Goal: Task Accomplishment & Management: Use online tool/utility

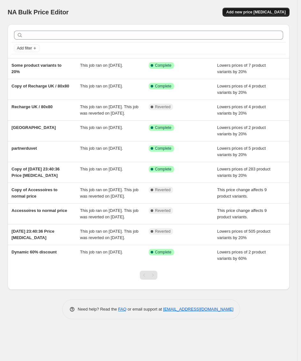
click at [278, 12] on span "Add new price change job" at bounding box center [256, 12] width 59 height 5
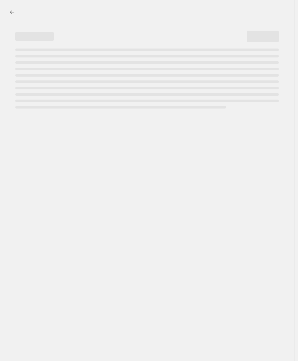
select select "percentage"
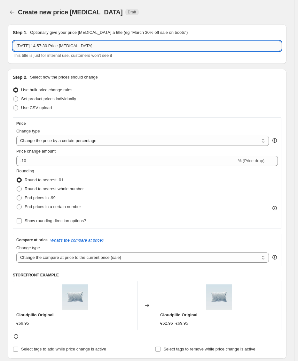
click at [73, 46] on input "9 Oct 2025, 14:57:30 Price change job" at bounding box center [147, 46] width 268 height 10
type input "topper 120x200"
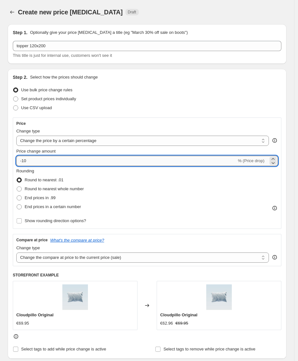
click at [23, 162] on input "-10" at bounding box center [126, 161] width 220 height 10
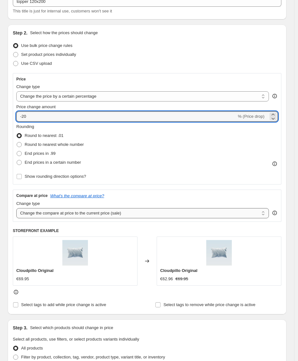
scroll to position [94, 0]
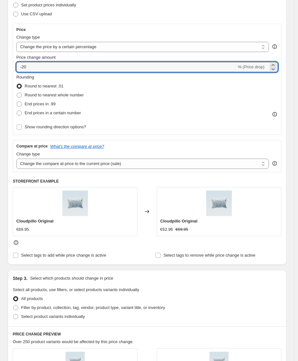
type input "-20"
click at [85, 213] on img at bounding box center [75, 204] width 26 height 26
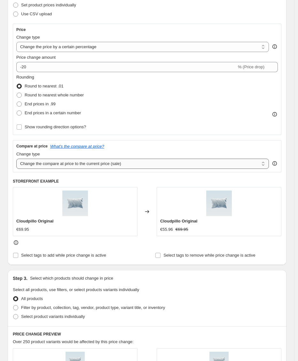
click at [98, 166] on select "Change the compare at price to the current price (sale) Change the compare at p…" at bounding box center [142, 164] width 253 height 10
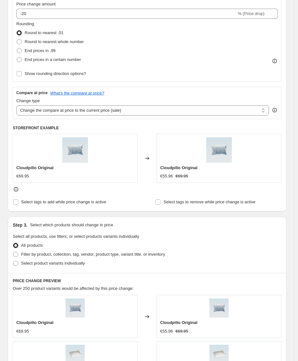
scroll to position [223, 0]
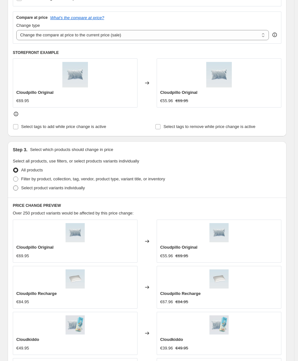
click at [45, 188] on span "Select product variants individually" at bounding box center [53, 188] width 64 height 5
click at [13, 186] on input "Select product variants individually" at bounding box center [13, 186] width 0 height 0
radio input "true"
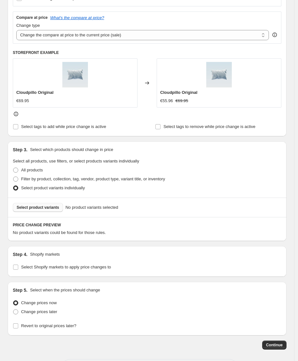
click at [59, 209] on span "Select product variants" at bounding box center [38, 207] width 43 height 5
click at [54, 204] on button "Select product variants" at bounding box center [38, 207] width 50 height 9
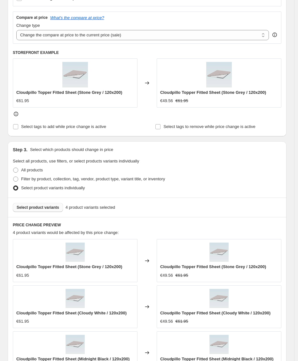
click at [53, 207] on span "Select product variants" at bounding box center [38, 207] width 43 height 5
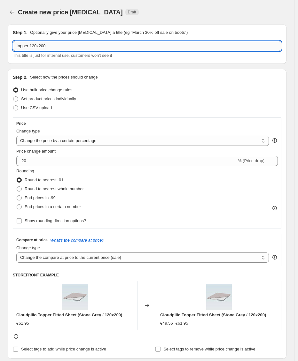
click at [64, 47] on input "topper 120x200" at bounding box center [147, 46] width 268 height 10
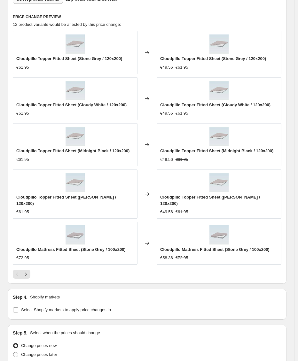
scroll to position [489, 0]
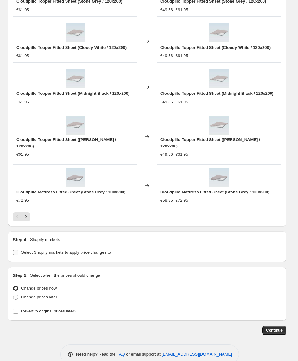
type input "topper 120x200, MATRAS 100X200 120X200 FITTED SHEET"
click at [44, 250] on span "Select Shopify markets to apply price changes to" at bounding box center [66, 252] width 90 height 5
click at [18, 250] on input "Select Shopify markets to apply price changes to" at bounding box center [15, 252] width 5 height 5
checkbox input "true"
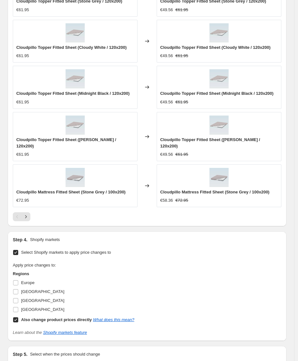
click at [28, 281] on span "Europe" at bounding box center [27, 283] width 13 height 5
click at [18, 281] on input "Europe" at bounding box center [15, 283] width 5 height 5
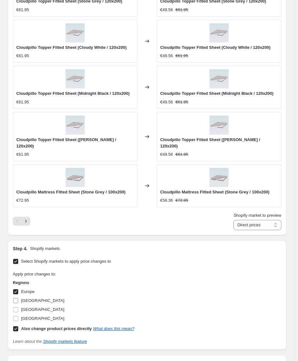
click at [28, 289] on label "Europe" at bounding box center [24, 292] width 22 height 9
click at [18, 290] on input "Europe" at bounding box center [15, 292] width 5 height 5
checkbox input "false"
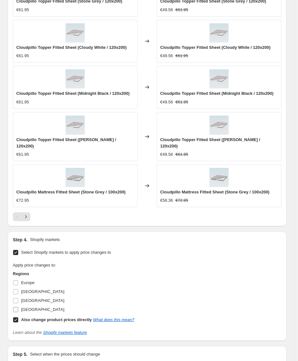
click at [29, 307] on span "United Kingdom" at bounding box center [42, 310] width 43 height 6
click at [18, 307] on input "United Kingdom" at bounding box center [15, 309] width 5 height 5
checkbox input "true"
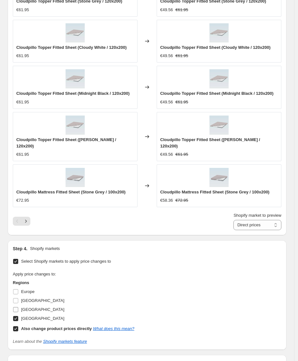
click at [28, 307] on span "Netherlands" at bounding box center [42, 309] width 43 height 5
click at [18, 307] on input "Netherlands" at bounding box center [15, 309] width 5 height 5
checkbox input "true"
click at [29, 299] on span "Germany" at bounding box center [42, 301] width 43 height 5
click at [18, 299] on input "Germany" at bounding box center [15, 301] width 5 height 5
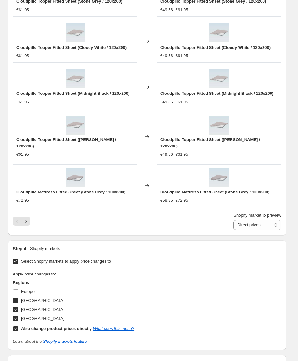
checkbox input "true"
click at [30, 290] on span "Europe" at bounding box center [27, 292] width 13 height 5
click at [18, 290] on input "Europe" at bounding box center [15, 292] width 5 height 5
checkbox input "true"
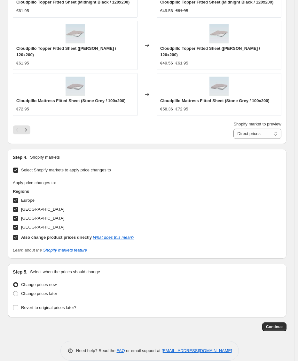
scroll to position [583, 0]
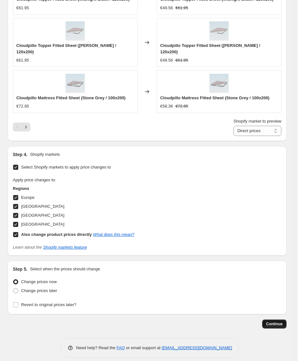
click at [274, 322] on span "Continue" at bounding box center [274, 324] width 17 height 5
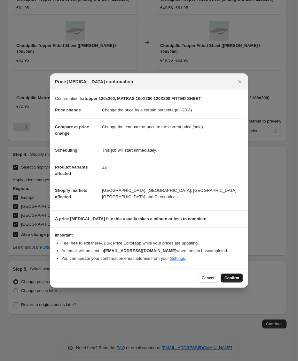
click at [235, 281] on span "Confirm" at bounding box center [231, 278] width 15 height 5
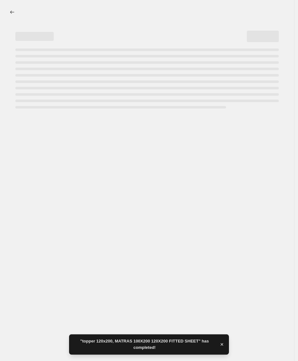
select select "percentage"
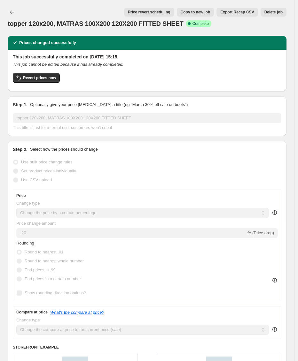
drag, startPoint x: 65, startPoint y: 10, endPoint x: 69, endPoint y: 8, distance: 4.6
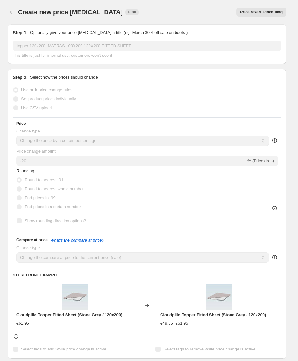
click at [17, 12] on div at bounding box center [13, 12] width 10 height 9
click at [15, 11] on icon "Price change jobs" at bounding box center [12, 12] width 6 height 6
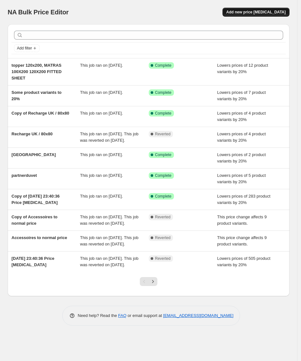
click at [258, 12] on span "Add new price change job" at bounding box center [256, 12] width 59 height 5
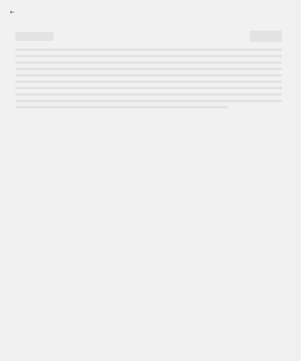
select select "percentage"
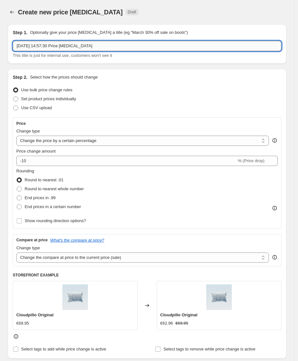
click at [87, 50] on input "9 Oct 2025, 14:57:30 Price change job" at bounding box center [147, 46] width 268 height 10
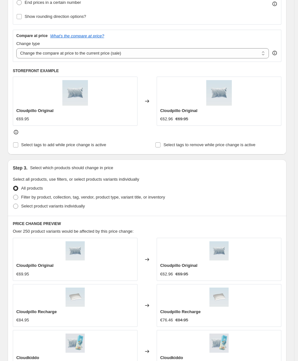
scroll to position [258, 0]
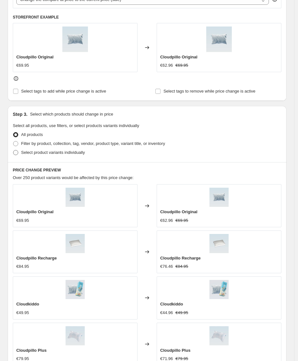
click at [58, 153] on span "Select product variants individually" at bounding box center [53, 152] width 64 height 5
click at [13, 151] on input "Select product variants individually" at bounding box center [13, 150] width 0 height 0
radio input "true"
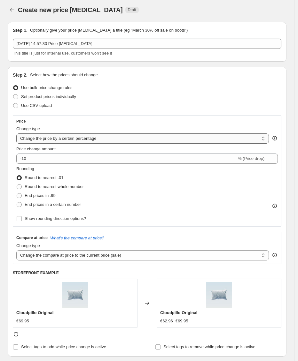
scroll to position [0, 0]
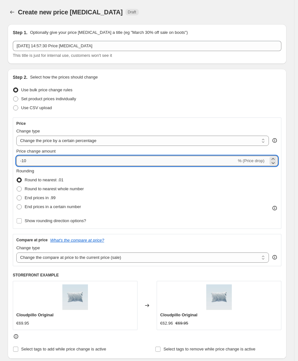
click at [23, 160] on input "-10" at bounding box center [126, 161] width 220 height 10
type input "-20"
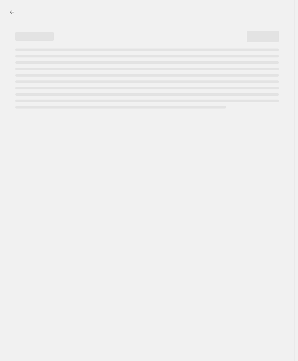
select select "percentage"
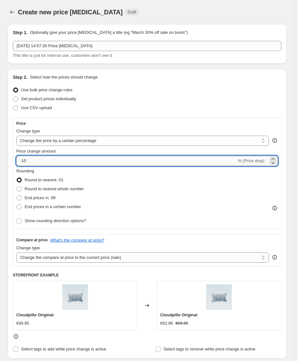
click at [23, 161] on input "-10" at bounding box center [126, 161] width 220 height 10
type input "-20"
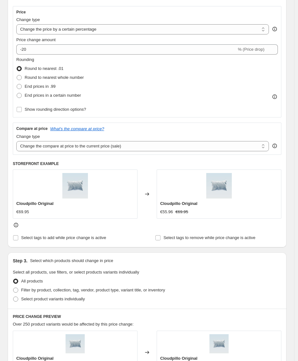
scroll to position [114, 0]
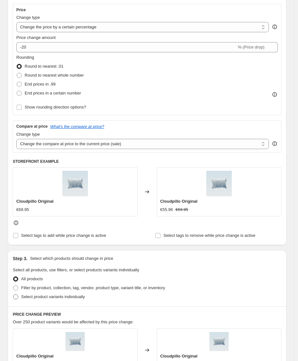
click at [59, 294] on span "Select product variants individually" at bounding box center [53, 297] width 64 height 6
click at [13, 295] on input "Select product variants individually" at bounding box center [13, 295] width 0 height 0
radio input "true"
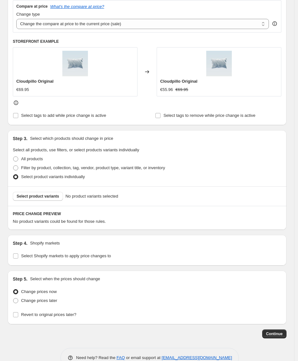
scroll to position [236, 0]
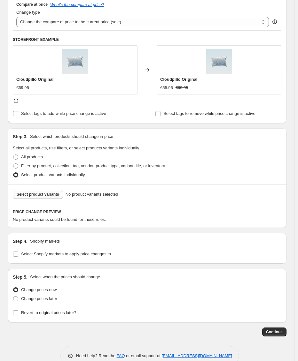
click at [46, 197] on button "Select product variants" at bounding box center [38, 194] width 50 height 9
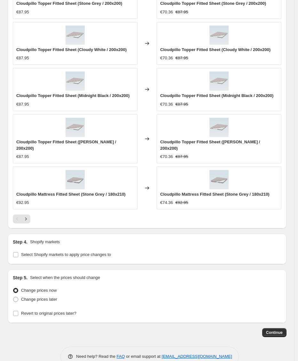
scroll to position [495, 0]
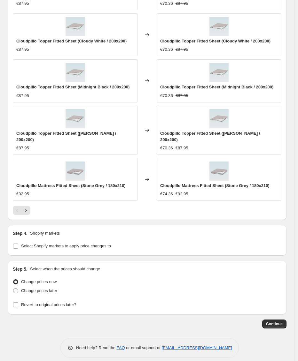
click at [51, 246] on div "Step 4. Shopify markets Select Shopify markets to apply price changes to" at bounding box center [147, 240] width 279 height 31
click at [54, 244] on span "Select Shopify markets to apply price changes to" at bounding box center [66, 246] width 90 height 5
click at [18, 244] on input "Select Shopify markets to apply price changes to" at bounding box center [15, 246] width 5 height 5
checkbox input "true"
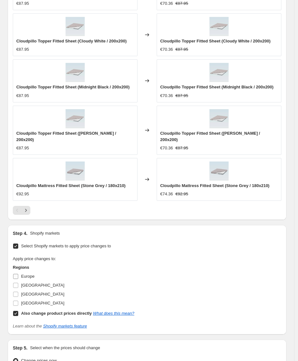
click at [26, 274] on span "Europe" at bounding box center [27, 277] width 13 height 6
click at [18, 274] on input "Europe" at bounding box center [15, 276] width 5 height 5
checkbox input "true"
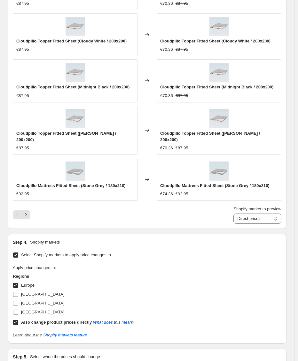
click at [27, 292] on span "Germany" at bounding box center [42, 294] width 43 height 5
click at [18, 292] on input "Germany" at bounding box center [15, 294] width 5 height 5
checkbox input "true"
click at [32, 300] on span "Netherlands" at bounding box center [42, 303] width 43 height 6
click at [18, 301] on input "Netherlands" at bounding box center [15, 303] width 5 height 5
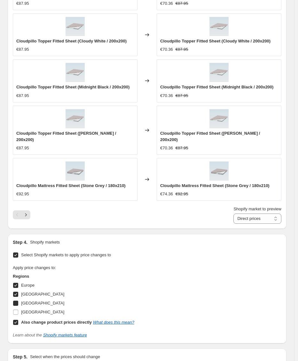
checkbox input "true"
click at [33, 310] on span "United Kingdom" at bounding box center [42, 312] width 43 height 5
click at [18, 310] on input "United Kingdom" at bounding box center [15, 312] width 5 height 5
checkbox input "true"
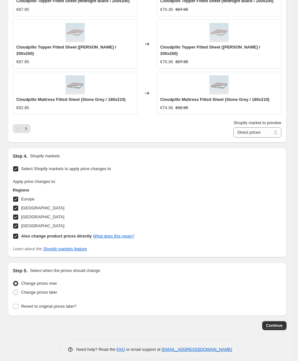
scroll to position [583, 0]
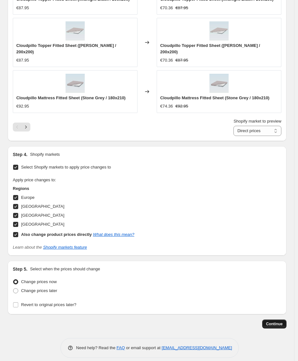
click at [271, 322] on span "Continue" at bounding box center [274, 324] width 17 height 5
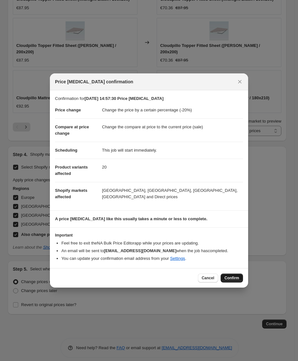
click at [225, 279] on span "Confirm" at bounding box center [231, 278] width 15 height 5
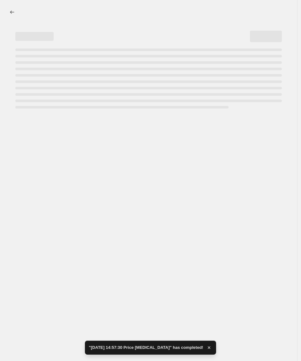
select select "percentage"
